Goal: Unclear

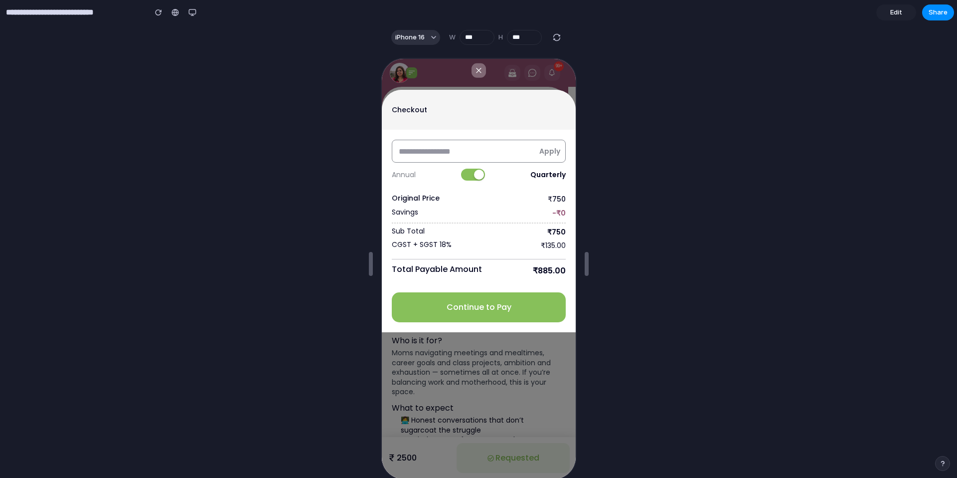
click at [480, 175] on div at bounding box center [478, 173] width 10 height 10
click at [480, 175] on button at bounding box center [474, 173] width 24 height 12
click at [480, 175] on div at bounding box center [478, 173] width 10 height 10
click at [480, 175] on button at bounding box center [474, 173] width 24 height 12
click at [480, 175] on div at bounding box center [478, 173] width 10 height 10
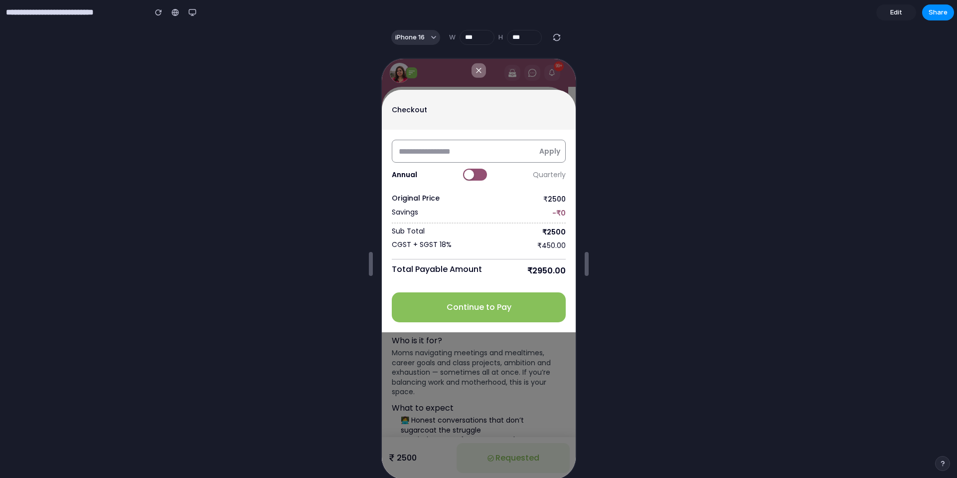
click at [480, 175] on button at bounding box center [474, 173] width 24 height 12
click at [480, 175] on div at bounding box center [478, 173] width 10 height 10
click at [480, 175] on button at bounding box center [474, 173] width 24 height 12
click at [480, 175] on div at bounding box center [478, 173] width 10 height 10
click at [480, 175] on button at bounding box center [474, 173] width 24 height 12
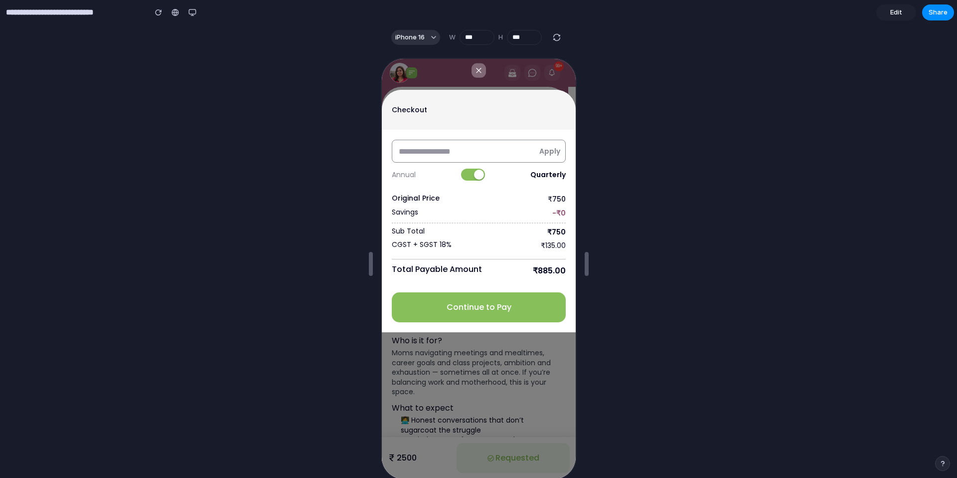
click at [480, 175] on button at bounding box center [472, 173] width 24 height 12
click at [480, 175] on button at bounding box center [474, 173] width 24 height 12
click at [480, 175] on button at bounding box center [472, 173] width 24 height 12
click at [480, 175] on button at bounding box center [474, 173] width 24 height 12
click at [480, 175] on button at bounding box center [472, 173] width 24 height 12
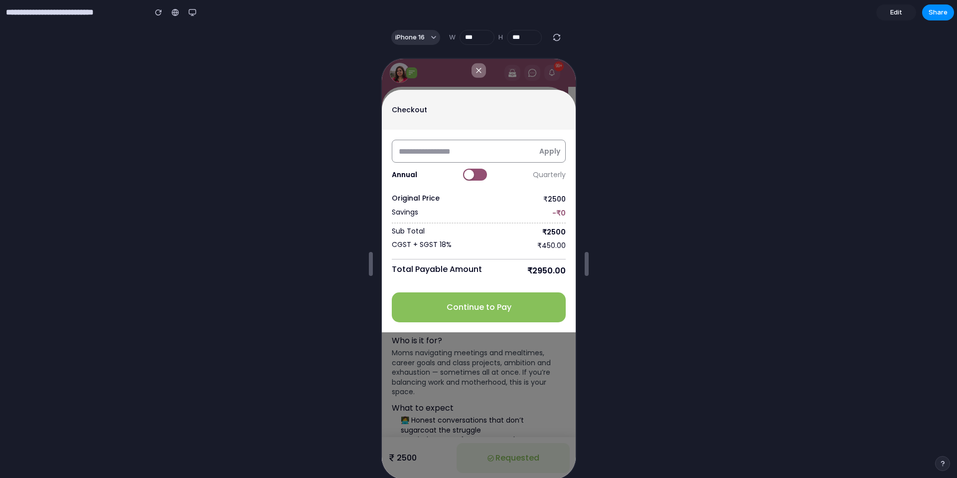
click at [480, 175] on button at bounding box center [474, 173] width 24 height 12
